Goal: Use online tool/utility: Utilize a website feature to perform a specific function

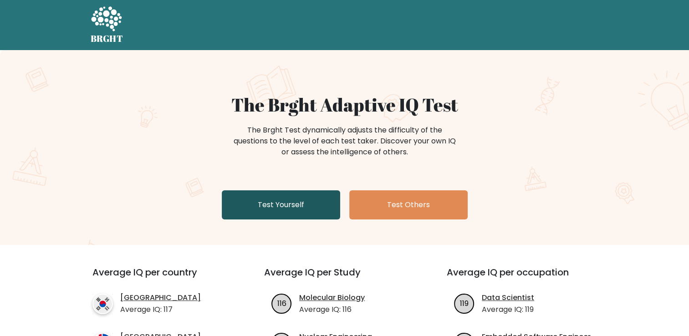
click at [286, 214] on link "Test Yourself" at bounding box center [281, 204] width 118 height 29
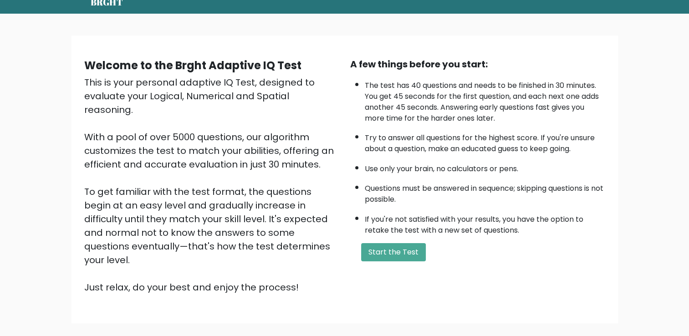
scroll to position [81, 0]
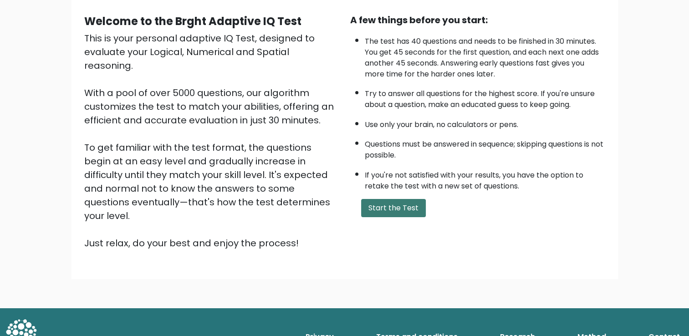
click at [402, 208] on button "Start the Test" at bounding box center [393, 208] width 65 height 18
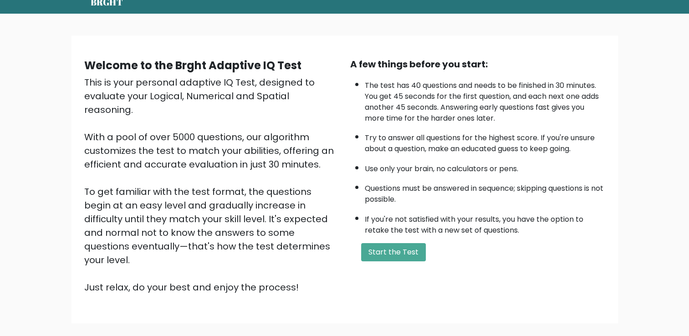
scroll to position [0, 0]
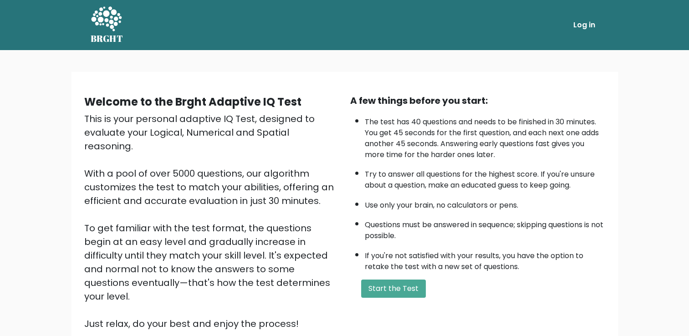
click at [52, 187] on div "Welcome to the Brght Adaptive IQ Test This is your personal adaptive IQ Test, d…" at bounding box center [344, 219] width 689 height 339
